Goal: Navigation & Orientation: Go to known website

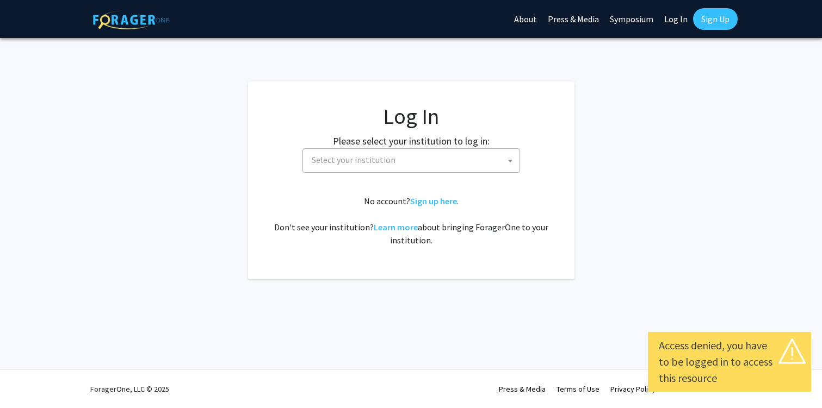
select select
click at [391, 159] on span "Select your institution" at bounding box center [354, 159] width 84 height 11
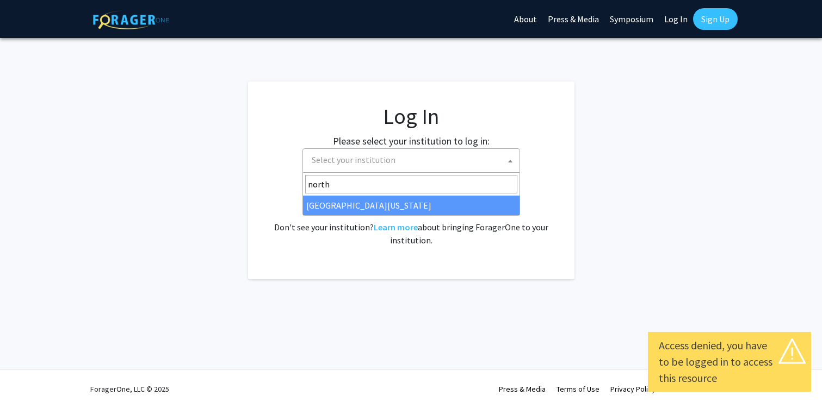
type input "north"
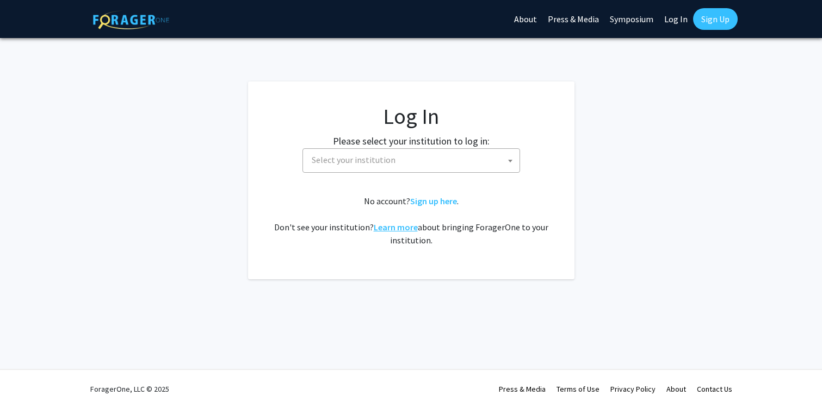
click at [398, 228] on link "Learn more" at bounding box center [396, 227] width 44 height 11
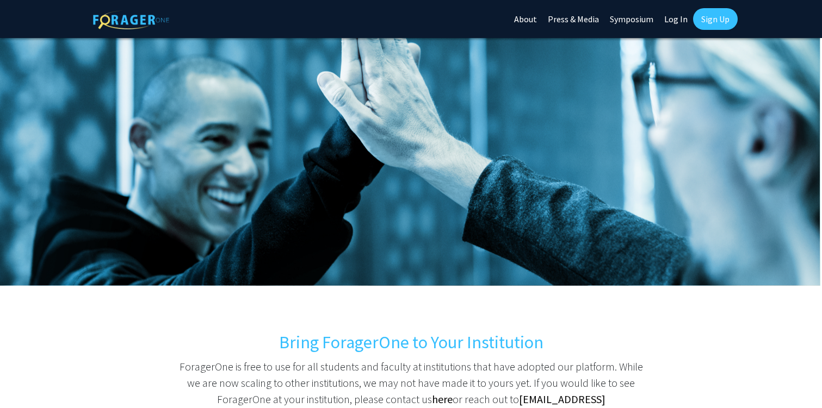
click at [678, 16] on link "Log In" at bounding box center [676, 19] width 34 height 38
select select
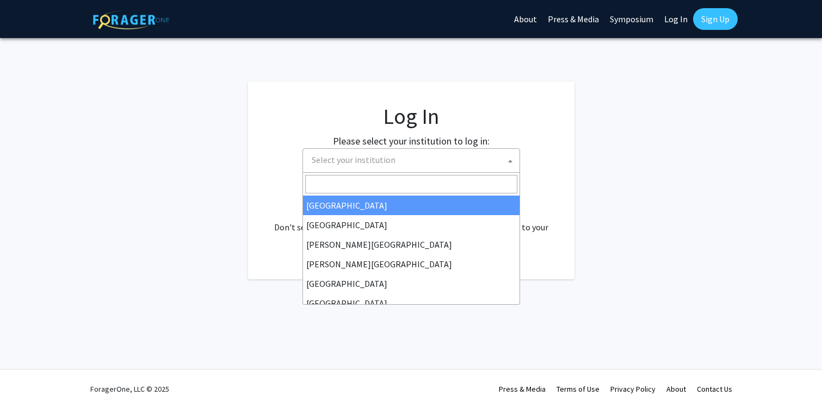
click at [472, 170] on span "Select your institution" at bounding box center [413, 160] width 212 height 22
click at [583, 184] on fg-login "Log In Please select your institution to log in: [GEOGRAPHIC_DATA] [GEOGRAPHIC_…" at bounding box center [411, 181] width 822 height 198
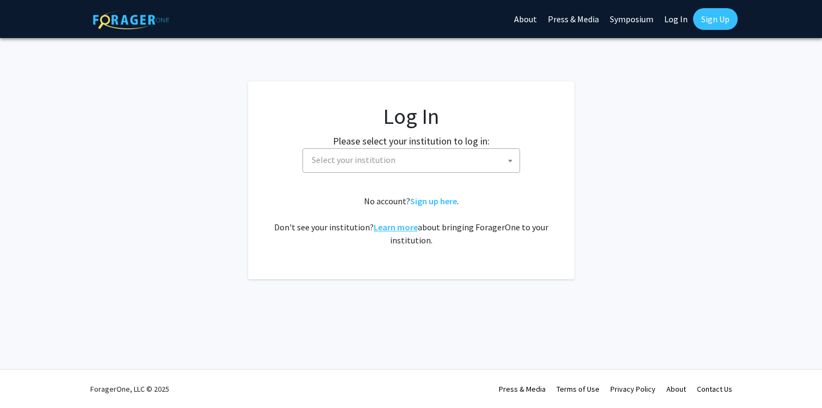
click at [391, 227] on link "Learn more" at bounding box center [396, 227] width 44 height 11
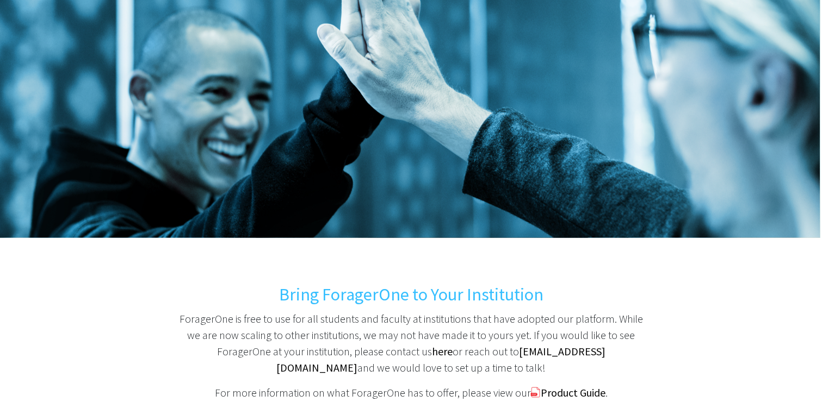
scroll to position [141, 0]
